Goal: Task Accomplishment & Management: Use online tool/utility

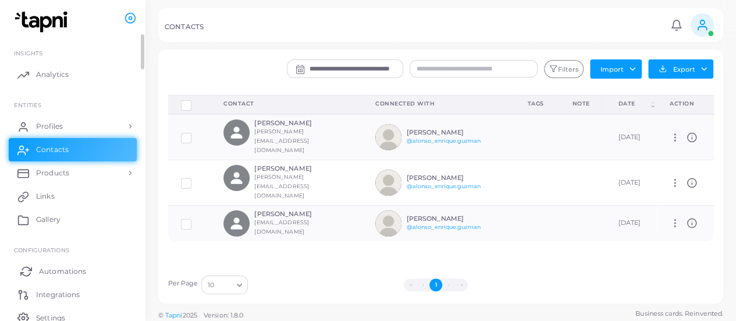
scroll to position [50, 0]
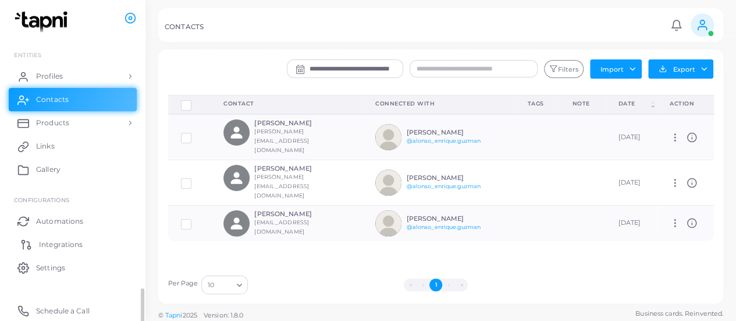
click at [52, 237] on link "Integrations" at bounding box center [73, 243] width 128 height 23
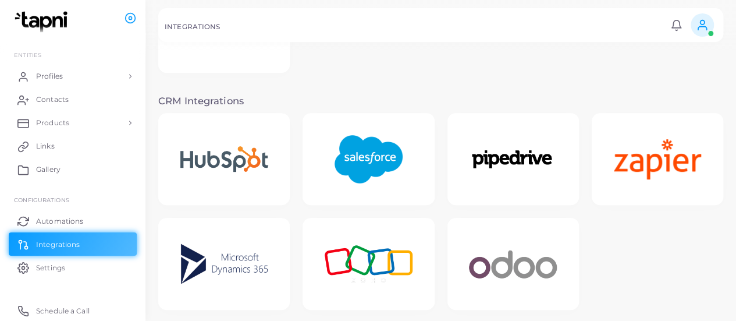
scroll to position [193, 0]
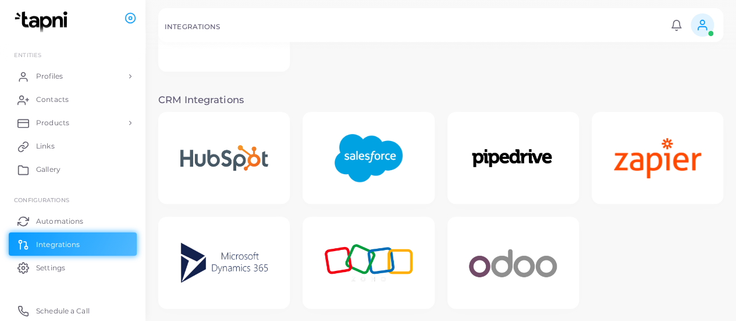
click at [361, 149] on img at bounding box center [368, 158] width 93 height 73
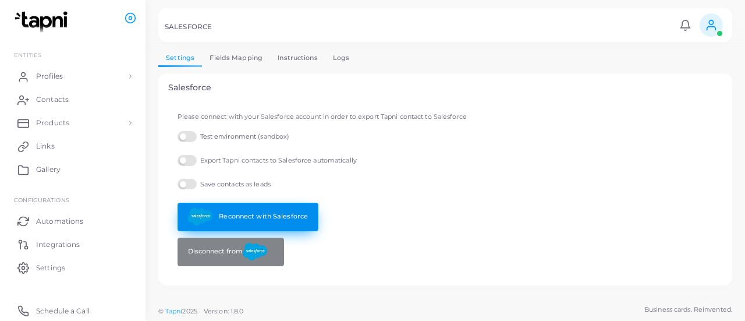
click at [229, 217] on link "Reconnect with Salesforce" at bounding box center [247, 216] width 141 height 29
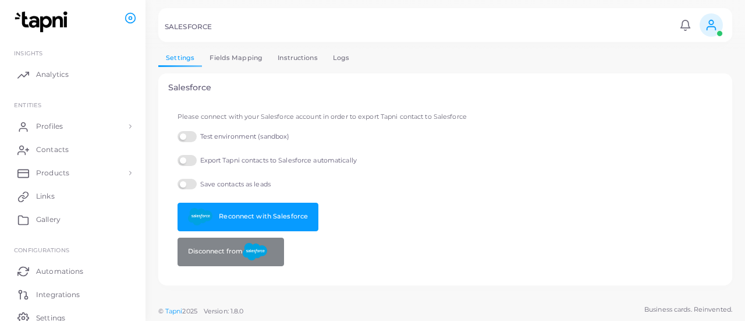
click at [185, 135] on label "Test environment (sandbox)" at bounding box center [233, 136] width 112 height 11
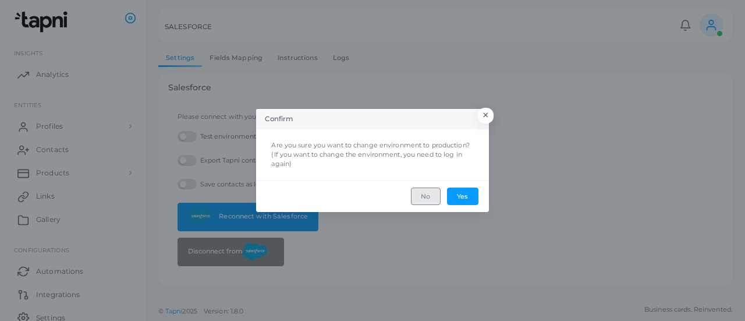
click at [433, 193] on button "No" at bounding box center [426, 195] width 30 height 17
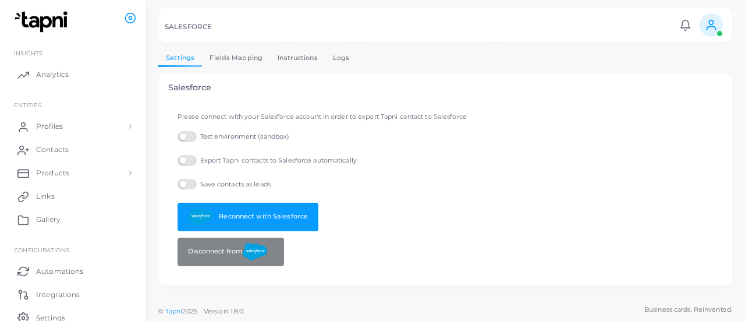
click at [338, 51] on link "Logs" at bounding box center [341, 57] width 32 height 17
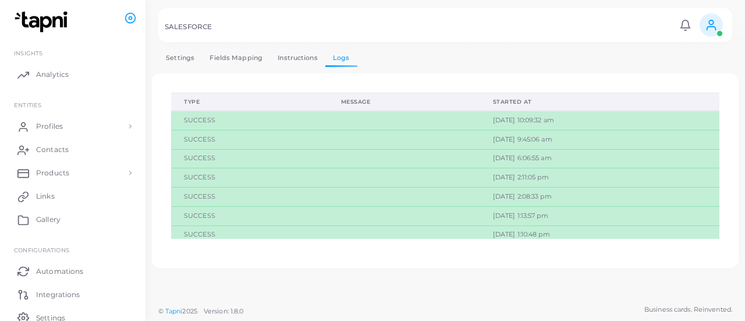
click at [283, 60] on link "Instructions" at bounding box center [297, 57] width 55 height 17
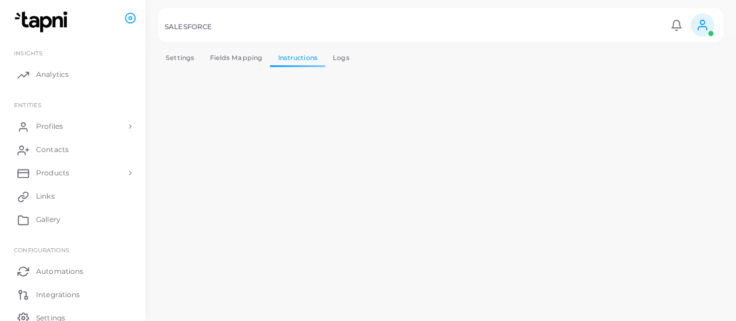
click at [240, 52] on link "Fields Mapping" at bounding box center [236, 57] width 68 height 17
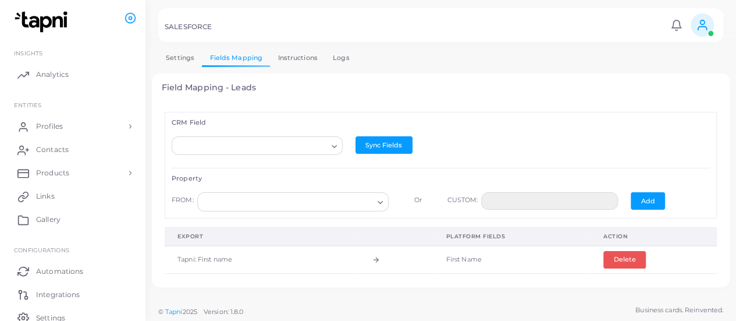
click at [177, 52] on link "Settings" at bounding box center [180, 57] width 44 height 17
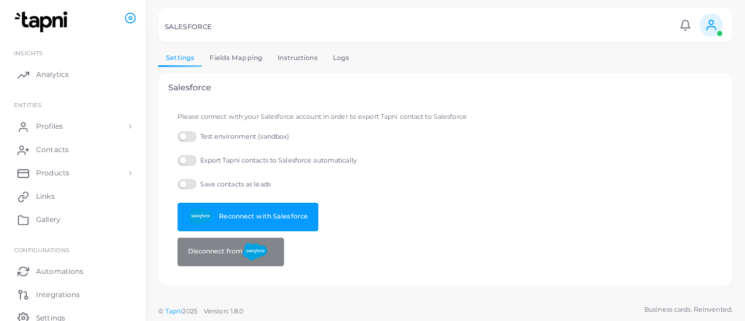
click at [497, 239] on div "Disconnect from" at bounding box center [445, 251] width 548 height 29
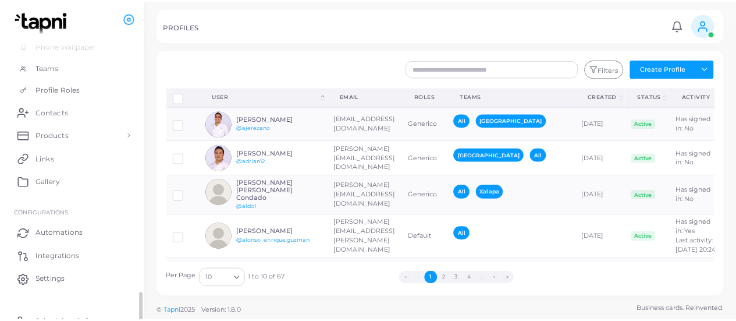
scroll to position [294, 0]
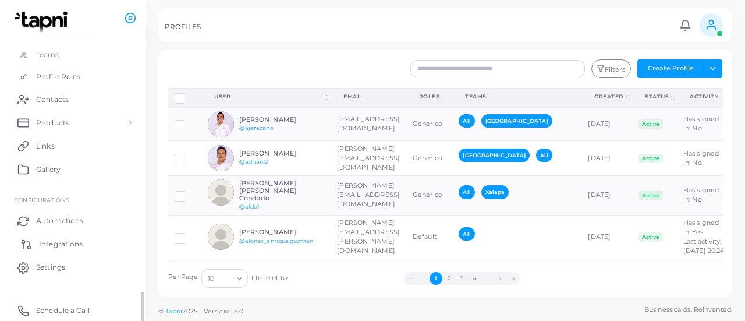
click at [62, 237] on link "Integrations" at bounding box center [73, 243] width 128 height 23
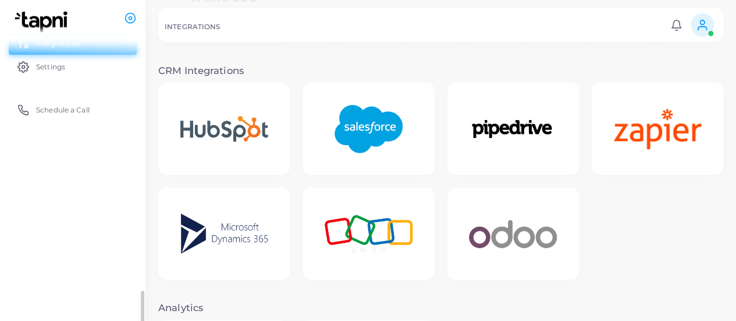
scroll to position [227, 0]
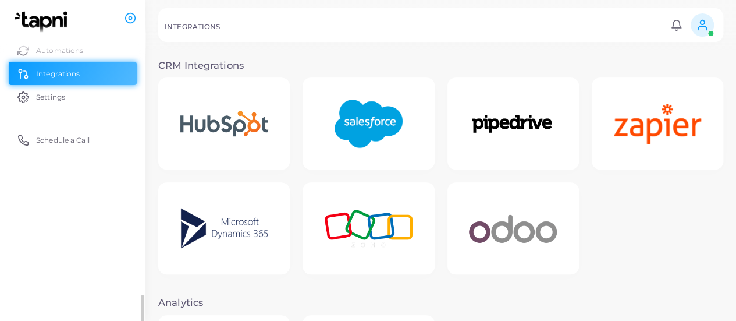
click at [365, 88] on img at bounding box center [368, 123] width 93 height 73
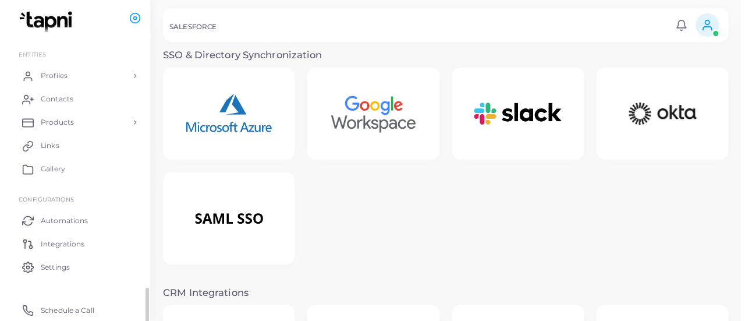
scroll to position [50, 0]
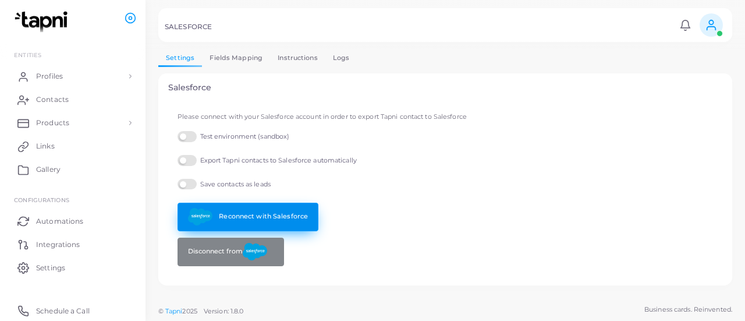
click at [230, 212] on link "Reconnect with Salesforce" at bounding box center [247, 216] width 141 height 29
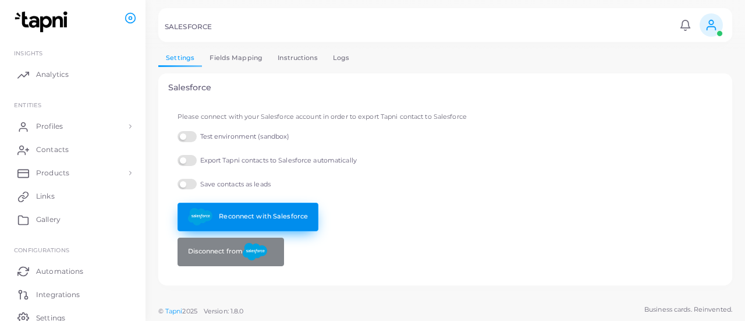
click at [220, 212] on link "Reconnect with Salesforce" at bounding box center [247, 216] width 141 height 29
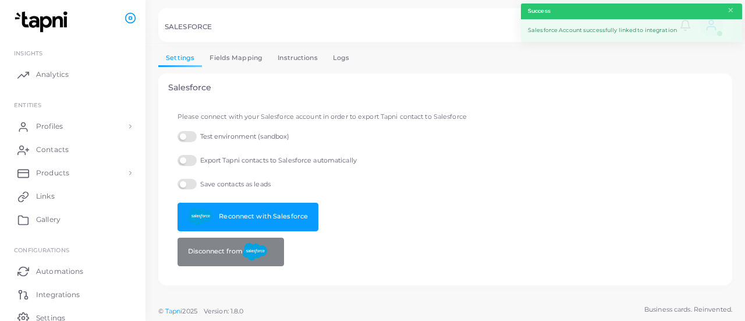
click at [227, 59] on link "Fields Mapping" at bounding box center [236, 57] width 68 height 17
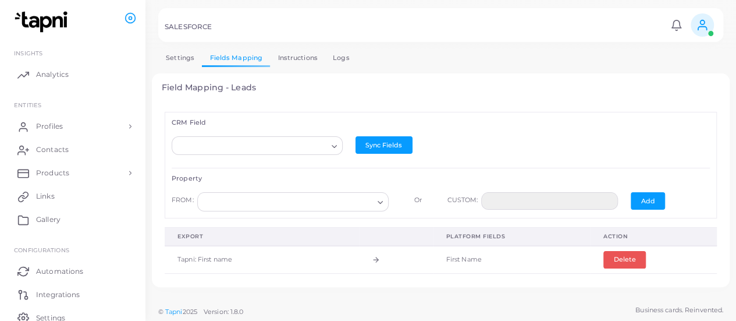
click at [291, 58] on link "Instructions" at bounding box center [297, 57] width 55 height 17
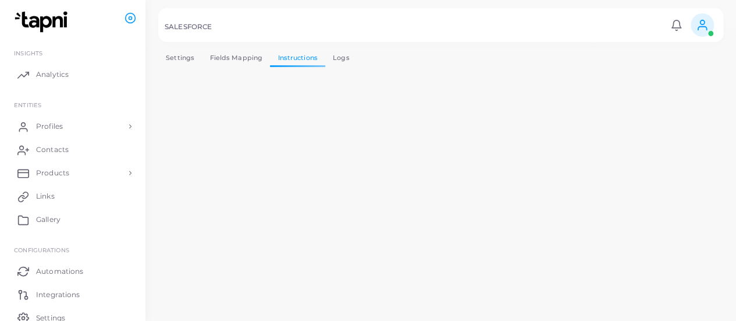
click at [336, 56] on link "Logs" at bounding box center [341, 57] width 32 height 17
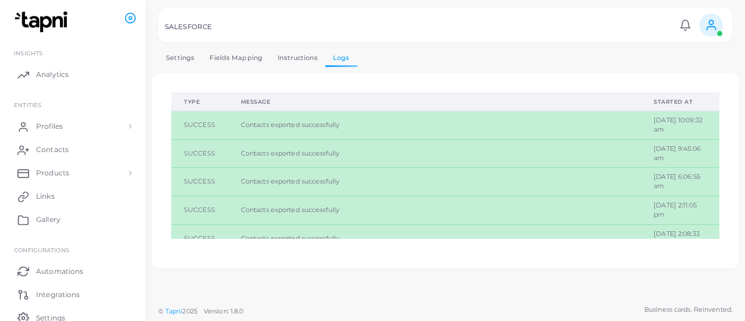
click at [240, 64] on link "Fields Mapping" at bounding box center [236, 57] width 68 height 17
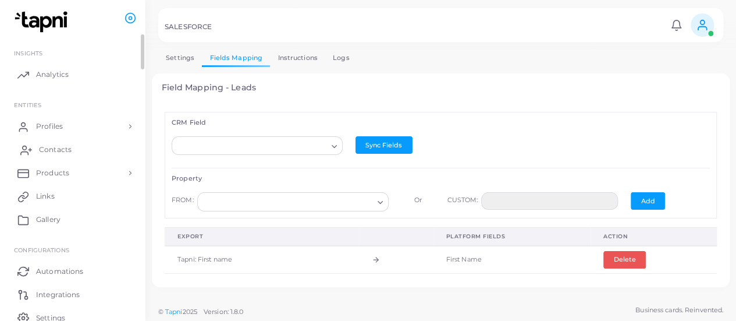
click at [72, 152] on link "Contacts" at bounding box center [73, 149] width 128 height 23
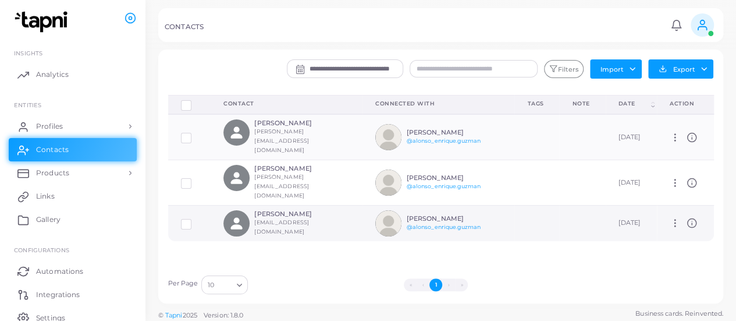
click at [672, 218] on icon at bounding box center [675, 223] width 10 height 10
click at [696, 218] on span "Manage" at bounding box center [703, 219] width 27 height 9
type input "**********"
type input "*********"
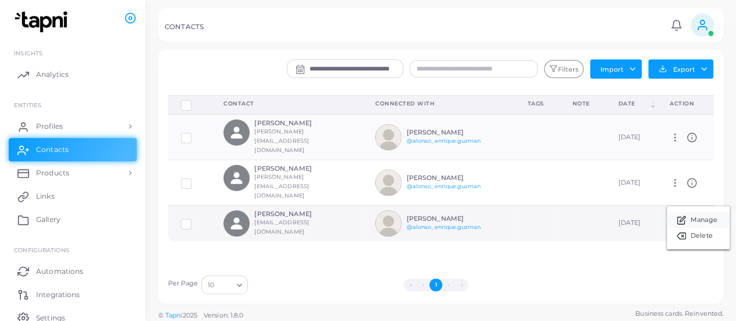
type input "*********"
type input "**********"
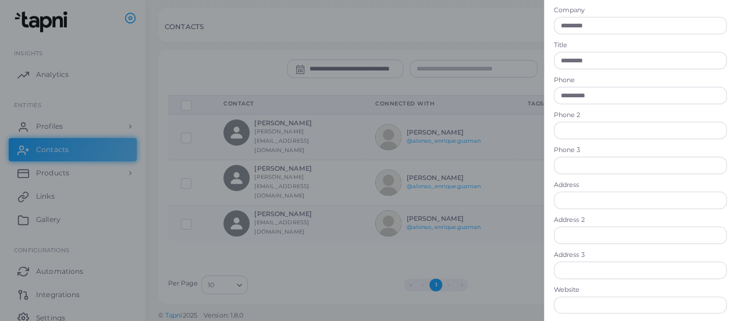
scroll to position [172, 0]
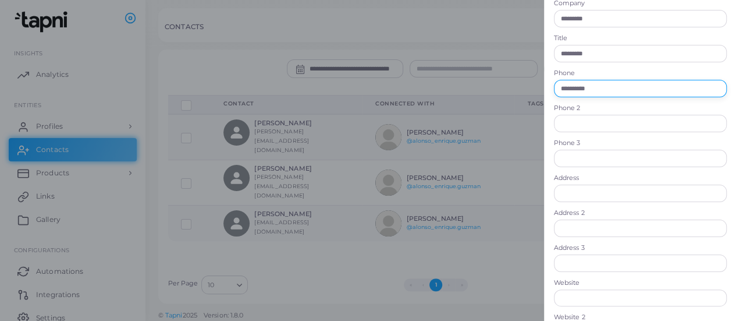
click at [607, 90] on input "**********" at bounding box center [640, 88] width 173 height 17
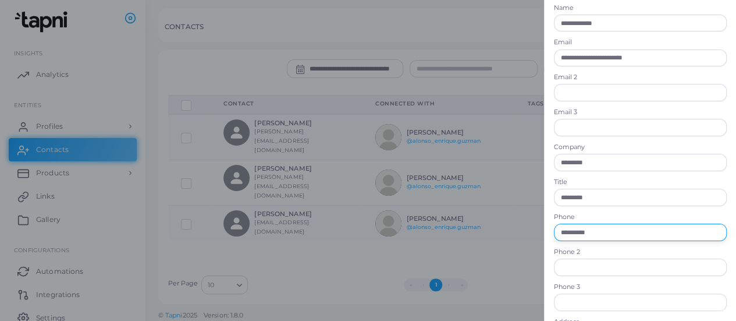
scroll to position [28, 0]
type input "**********"
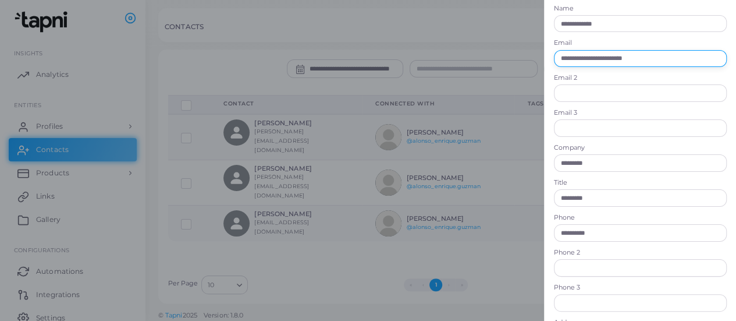
click at [597, 56] on input "**********" at bounding box center [640, 58] width 173 height 17
paste input "*********"
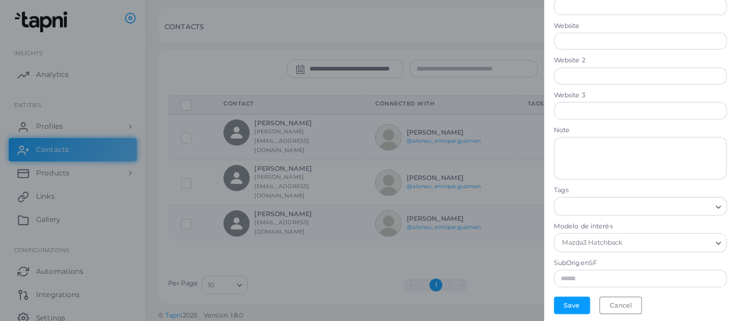
scroll to position [3, 0]
type input "**********"
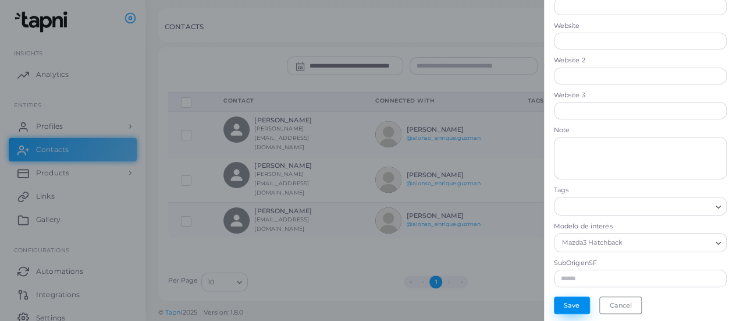
click at [570, 304] on button "Save" at bounding box center [572, 304] width 36 height 17
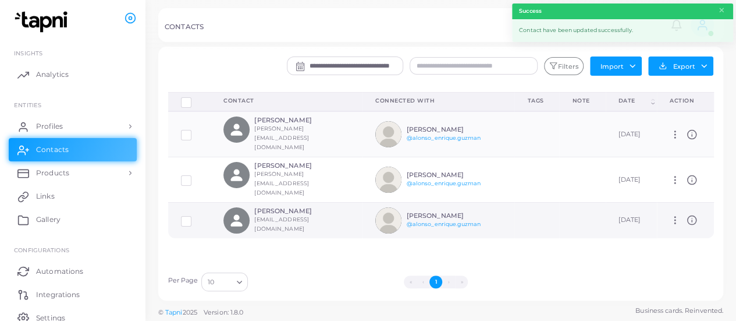
click at [195, 216] on label at bounding box center [195, 216] width 0 height 0
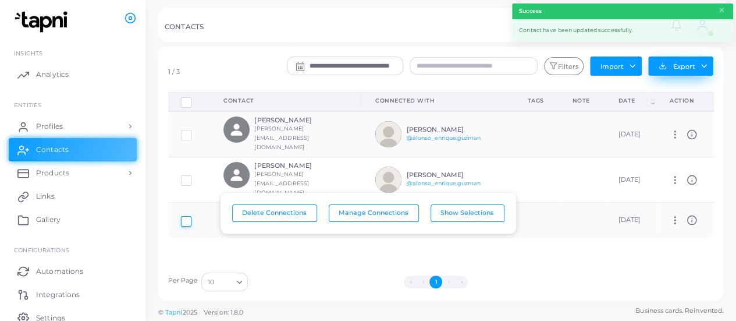
click at [699, 62] on button "Export" at bounding box center [680, 65] width 65 height 19
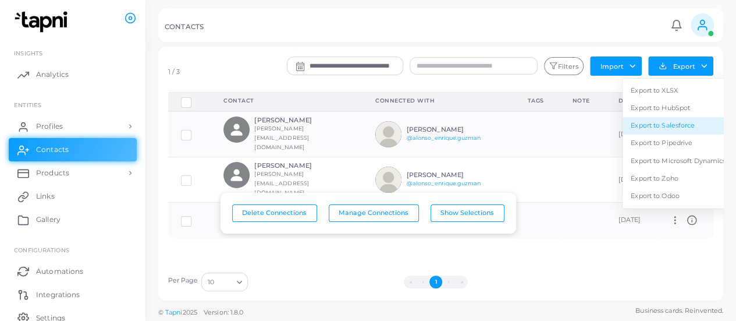
click at [675, 127] on link "Export to Salesforce" at bounding box center [677, 125] width 111 height 17
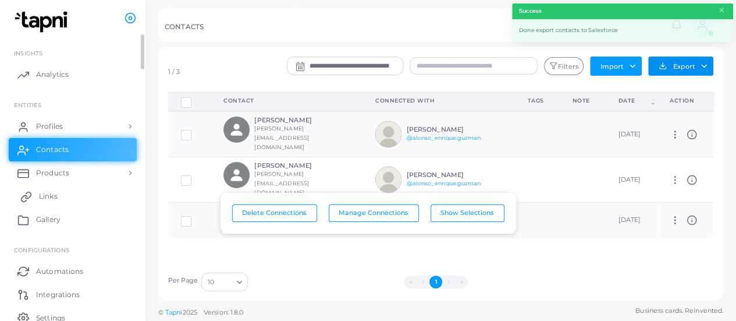
scroll to position [50, 0]
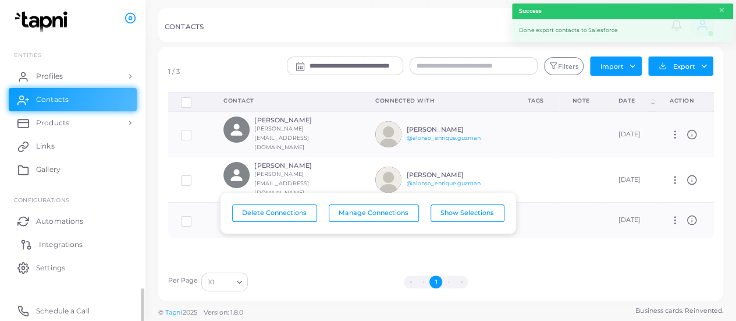
click at [59, 246] on span "Integrations" at bounding box center [61, 244] width 44 height 10
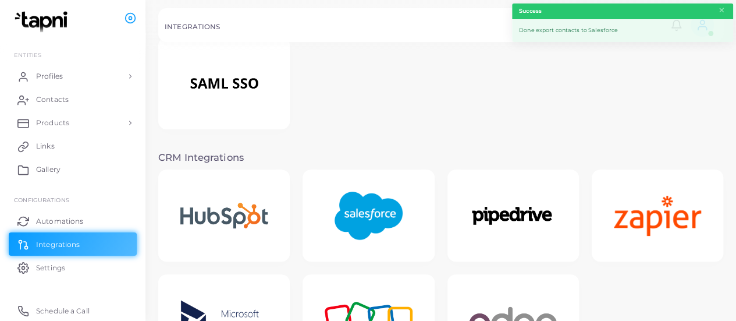
scroll to position [136, 0]
click at [362, 204] on img at bounding box center [368, 215] width 93 height 73
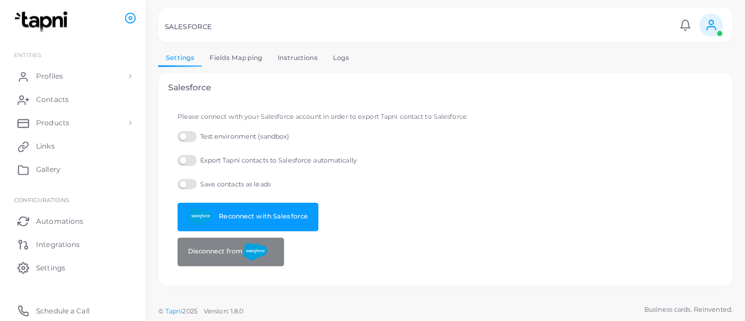
click at [337, 61] on link "Logs" at bounding box center [341, 57] width 32 height 17
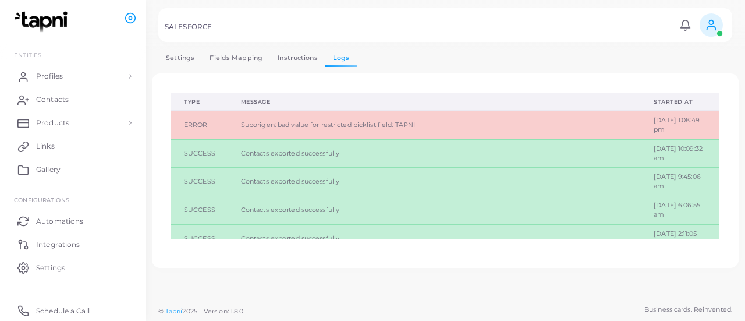
click at [188, 54] on link "Settings" at bounding box center [180, 57] width 44 height 17
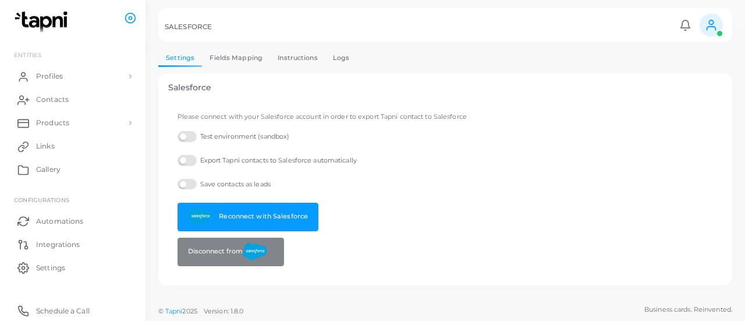
click at [343, 56] on link "Logs" at bounding box center [341, 57] width 32 height 17
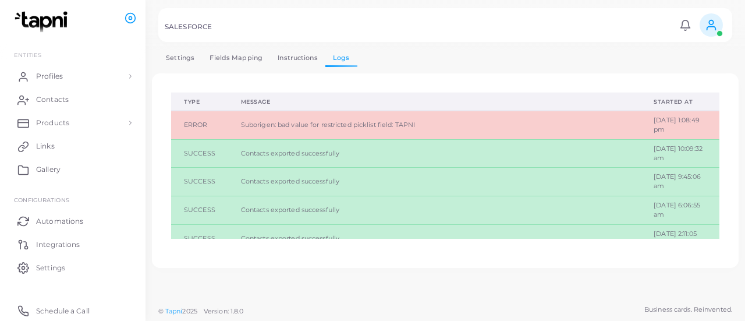
click at [407, 122] on span "Suborigen: bad value for restricted picklist field: TAPNI" at bounding box center [328, 124] width 174 height 8
copy span "TAPNI"
click at [73, 97] on link "Contacts" at bounding box center [73, 99] width 128 height 23
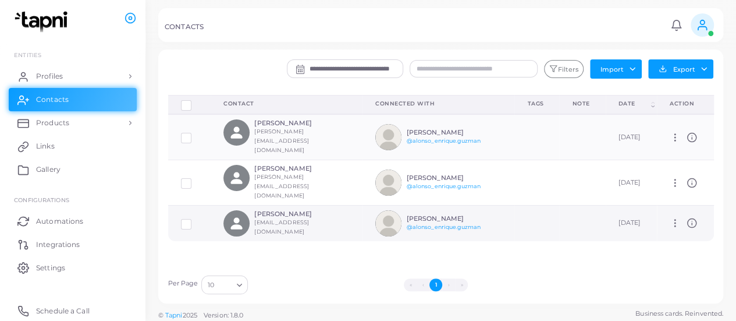
click at [195, 219] on label at bounding box center [195, 219] width 0 height 0
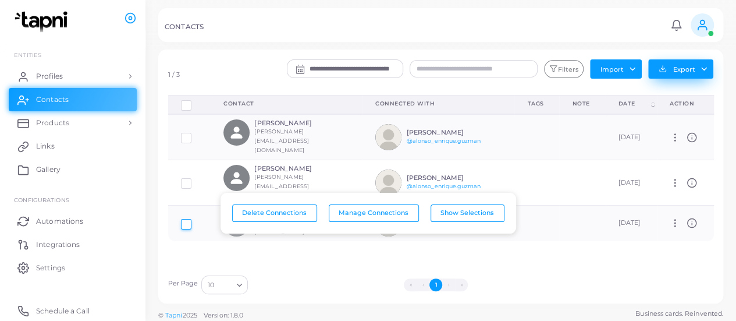
click at [696, 74] on button "Export" at bounding box center [680, 68] width 65 height 19
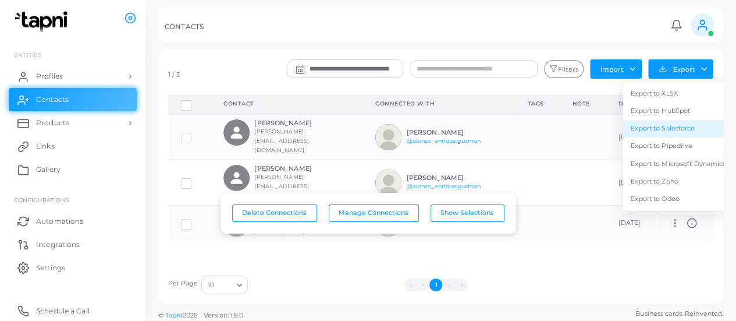
click at [683, 131] on link "Export to Salesforce" at bounding box center [677, 128] width 111 height 17
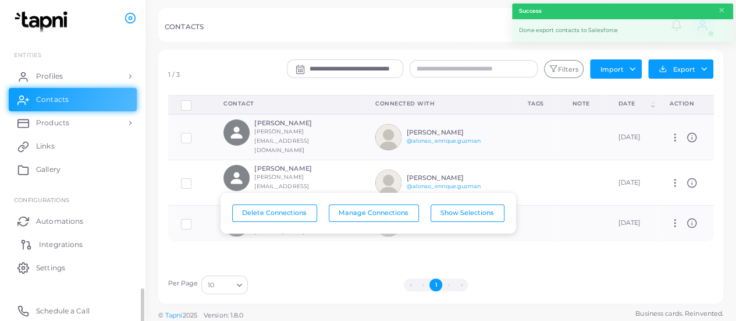
click at [80, 236] on link "Integrations" at bounding box center [73, 243] width 128 height 23
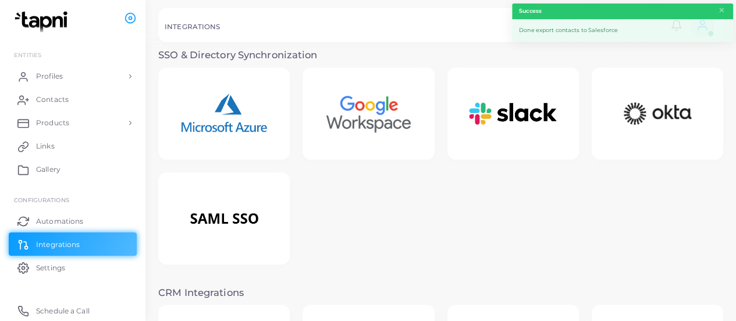
scroll to position [145, 0]
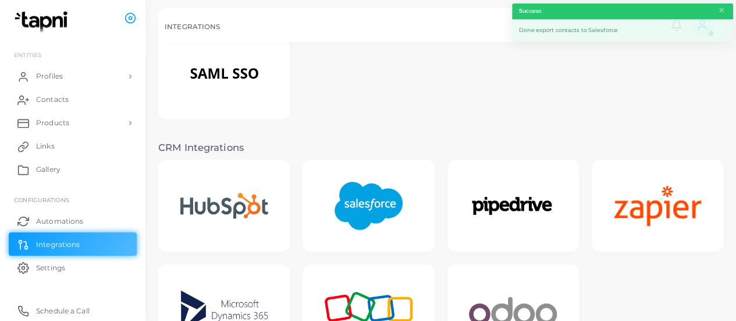
click at [346, 209] on img at bounding box center [368, 205] width 93 height 73
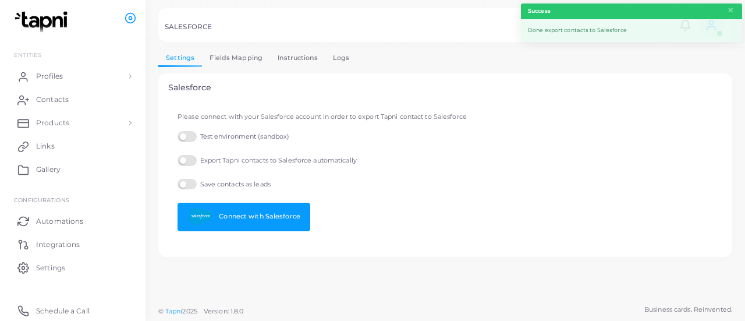
click at [333, 58] on link "Logs" at bounding box center [341, 57] width 32 height 17
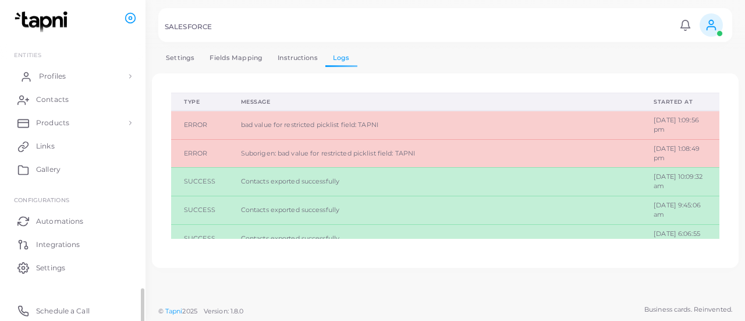
click at [76, 86] on link "Profiles" at bounding box center [73, 76] width 128 height 23
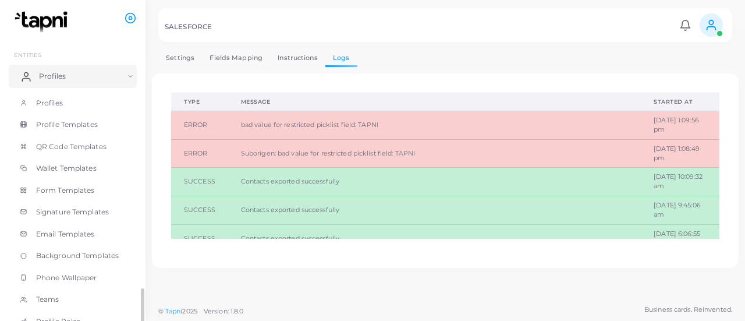
click at [67, 75] on link "Profiles" at bounding box center [73, 76] width 128 height 23
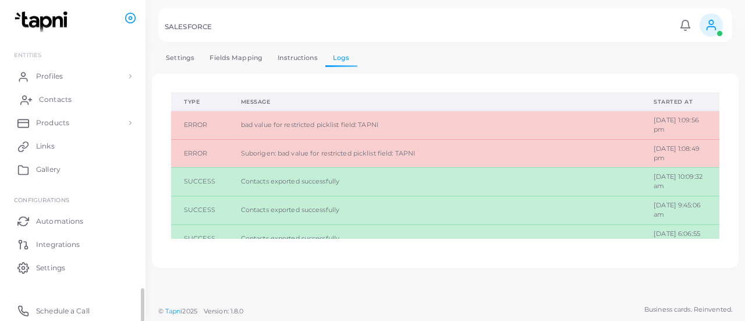
click at [64, 94] on link "Contacts" at bounding box center [73, 99] width 128 height 23
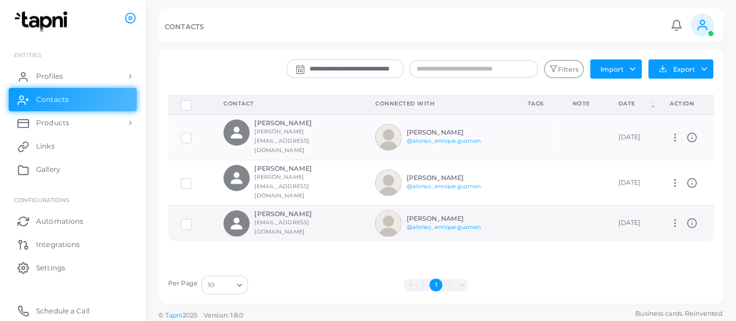
click at [195, 219] on label at bounding box center [195, 219] width 0 height 0
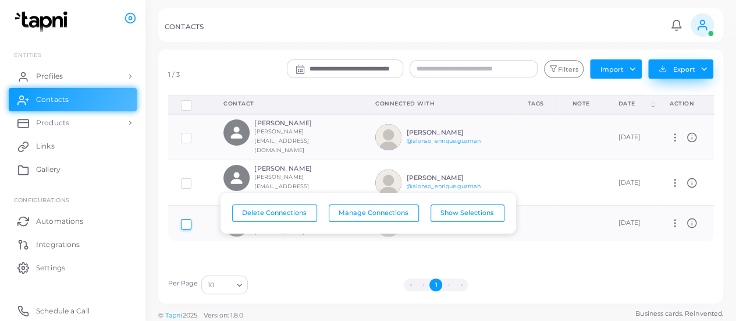
click at [687, 74] on button "Export" at bounding box center [680, 68] width 65 height 19
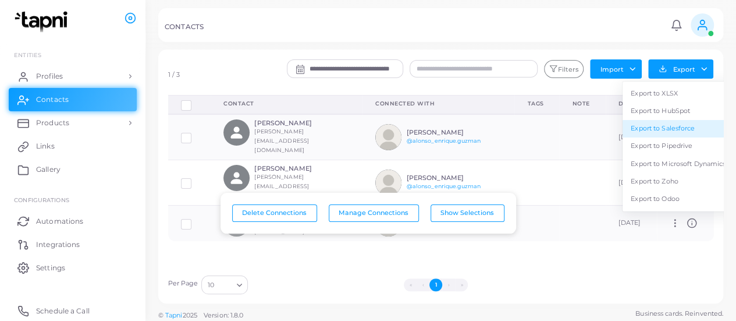
click at [688, 129] on link "Export to Salesforce" at bounding box center [677, 128] width 111 height 17
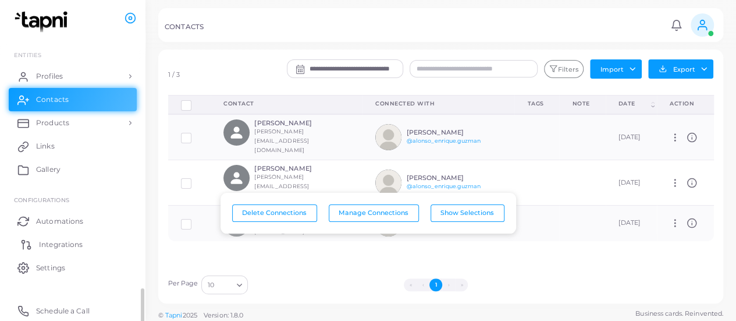
click at [49, 246] on span "Integrations" at bounding box center [61, 244] width 44 height 10
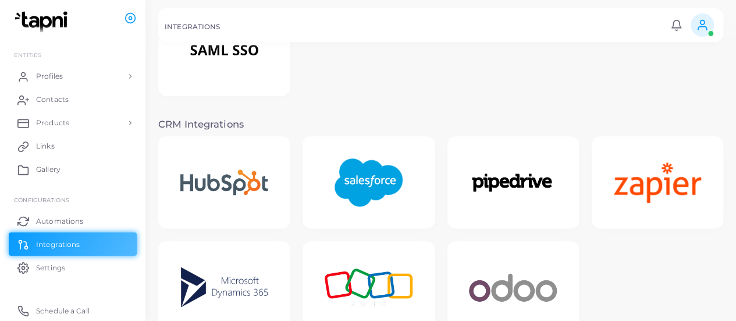
scroll to position [169, 0]
click at [369, 168] on img at bounding box center [368, 181] width 93 height 73
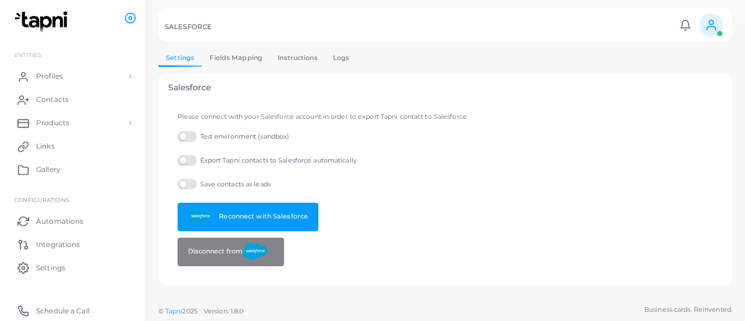
click at [345, 60] on link "Logs" at bounding box center [341, 57] width 32 height 17
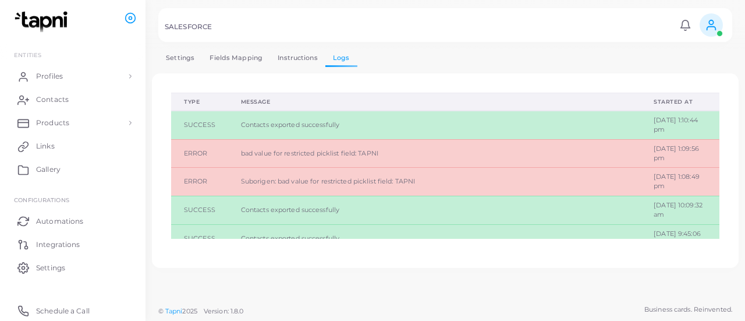
click at [181, 49] on link "Settings" at bounding box center [180, 57] width 44 height 17
